Goal: Information Seeking & Learning: Find specific fact

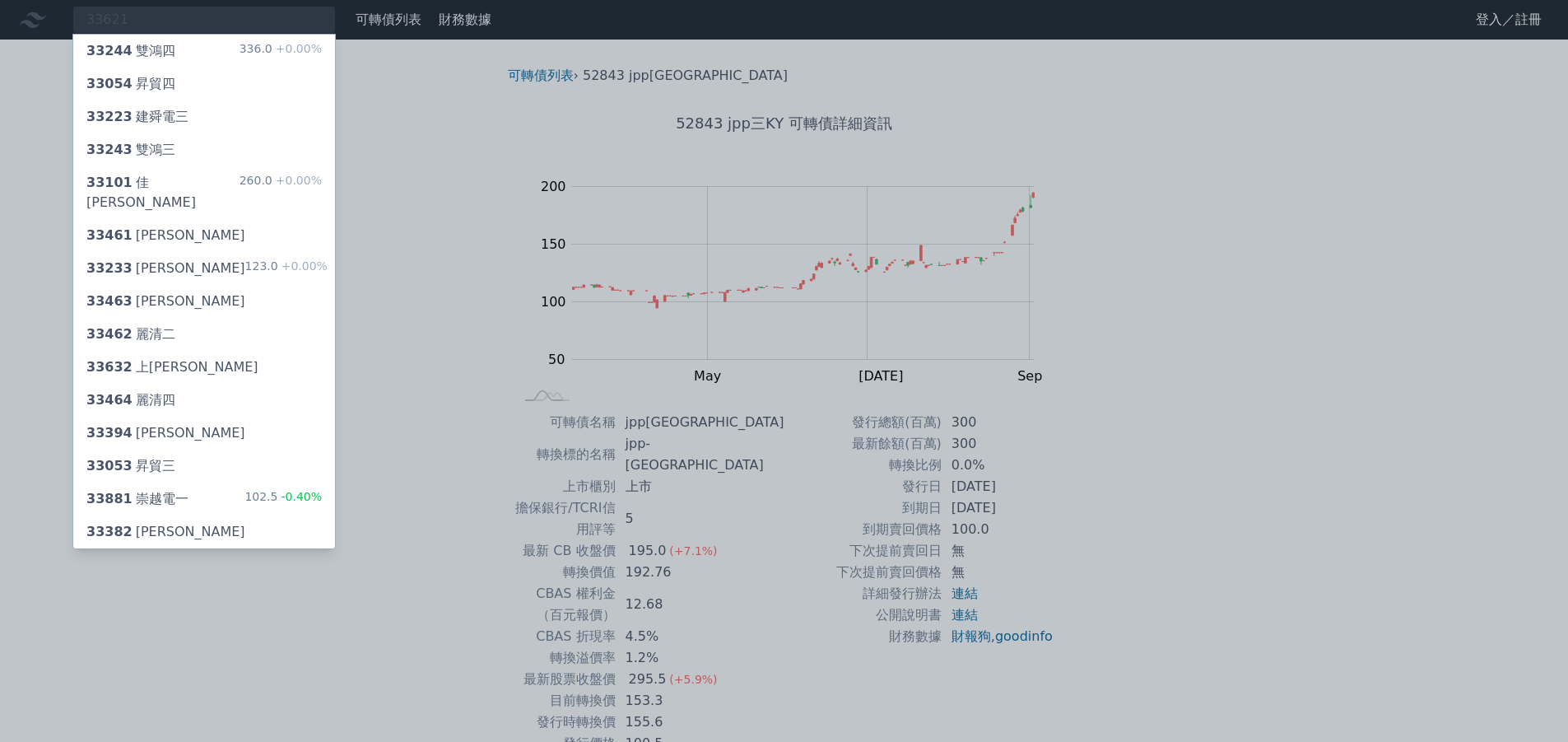
type input "33621"
click at [159, 41] on div "33244 雙鴻四 336.0 +0.00%" at bounding box center [203, 52] width 262 height 33
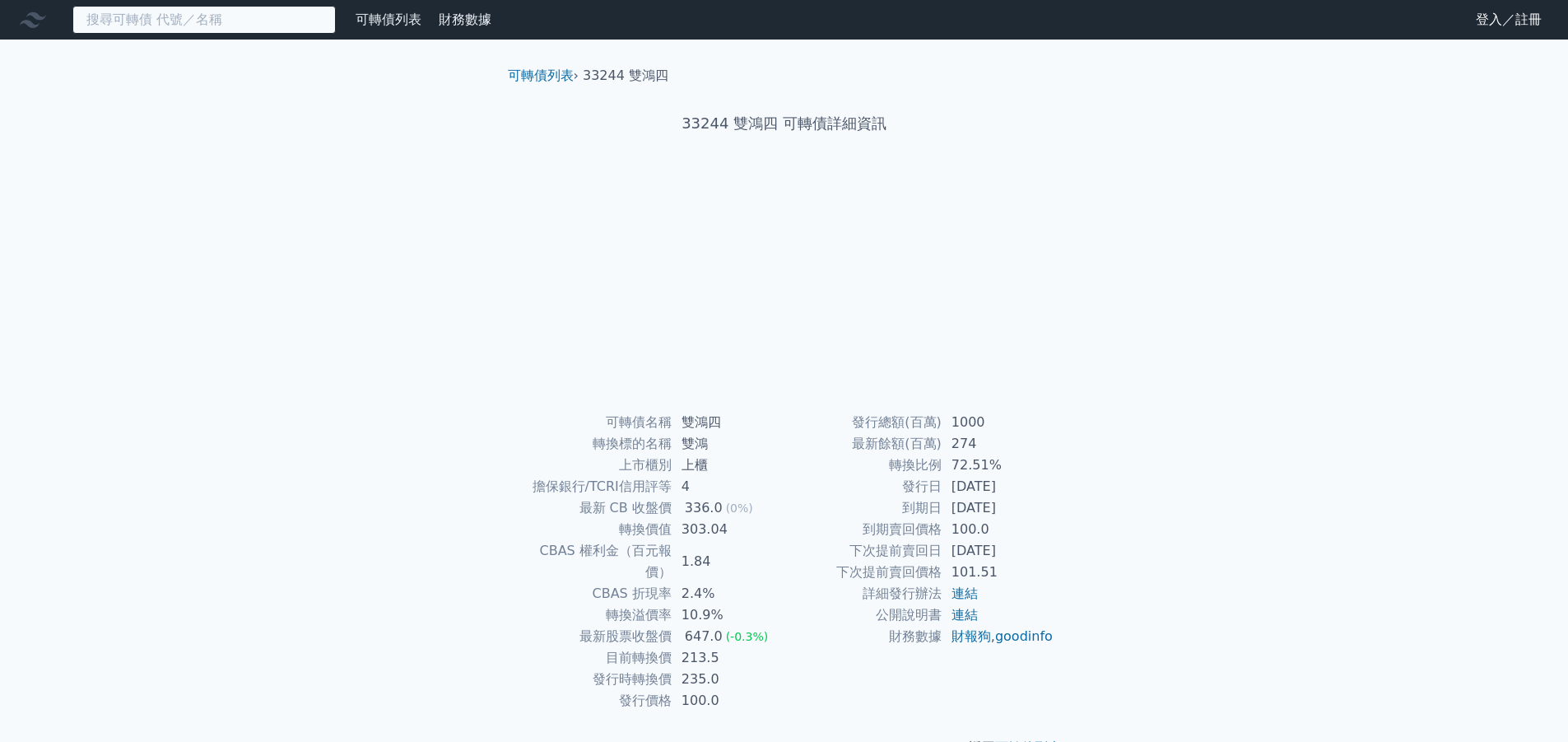
click at [178, 18] on input at bounding box center [203, 20] width 263 height 28
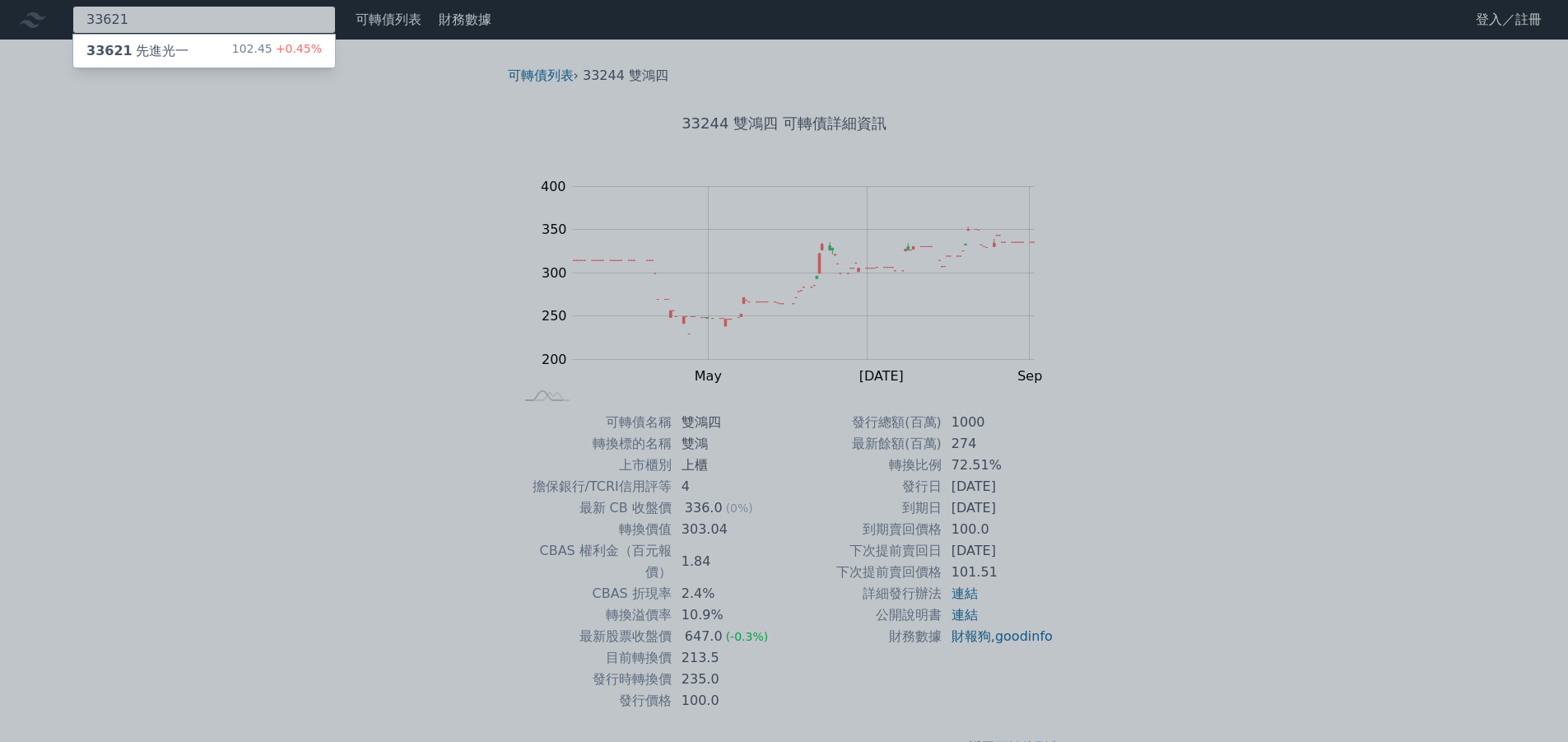
type input "33621"
click at [233, 41] on div "33621 先進光一 102.45 +0.45%" at bounding box center [203, 52] width 262 height 33
